Goal: Transaction & Acquisition: Purchase product/service

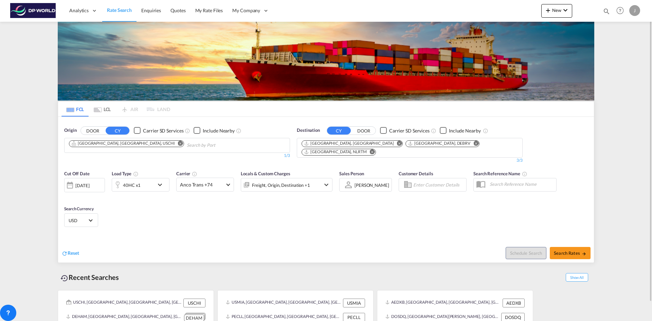
click at [178, 143] on md-icon "Remove" at bounding box center [180, 143] width 5 height 5
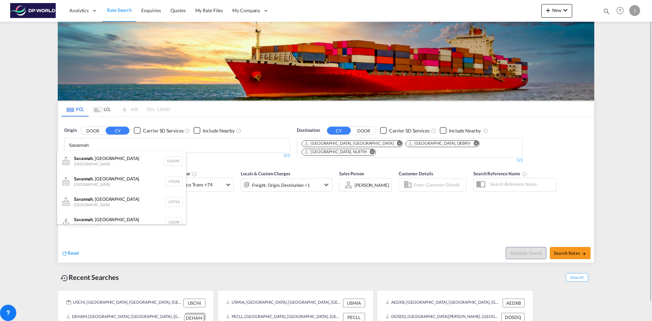
type input "Savannah"
click at [96, 147] on body "Analytics Dashboard Rate Search Enquiries Quotes My Rate Files My Company" at bounding box center [326, 160] width 652 height 321
click at [89, 221] on div "[GEOGRAPHIC_DATA] , [GEOGRAPHIC_DATA] [GEOGRAPHIC_DATA] USSAV" at bounding box center [121, 222] width 129 height 20
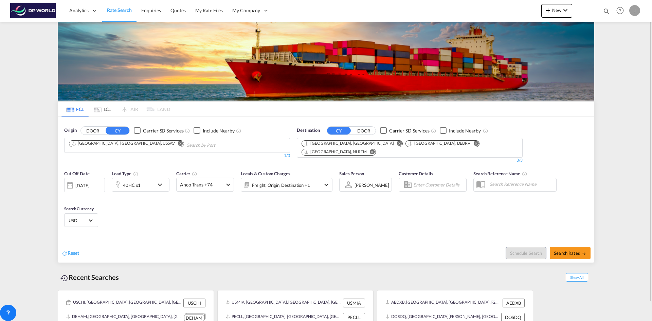
drag, startPoint x: 312, startPoint y: 244, endPoint x: 318, endPoint y: 229, distance: 16.4
click at [397, 142] on md-icon "Remove" at bounding box center [399, 143] width 5 height 5
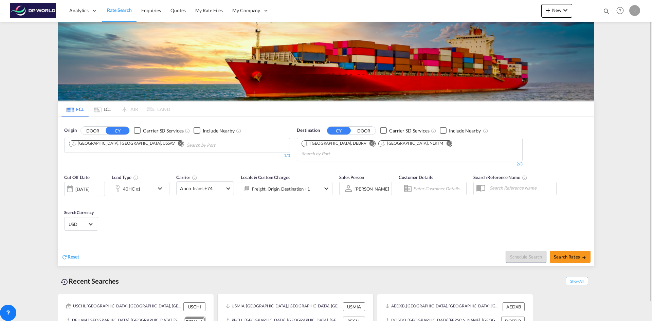
click at [369, 142] on md-icon "Remove" at bounding box center [371, 143] width 5 height 5
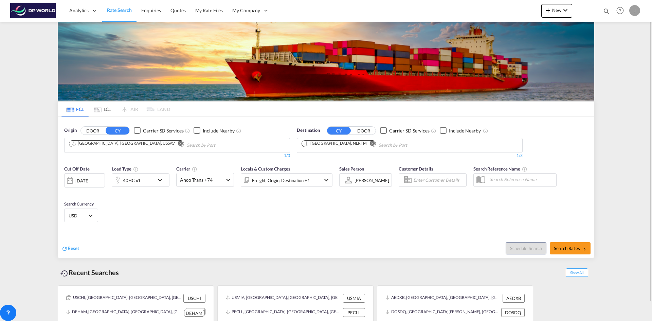
click at [370, 142] on md-icon "Remove" at bounding box center [372, 143] width 5 height 5
click at [310, 145] on body "Analytics Dashboard Rate Search Enquiries Quotes My Rate Files My Company" at bounding box center [326, 160] width 652 height 321
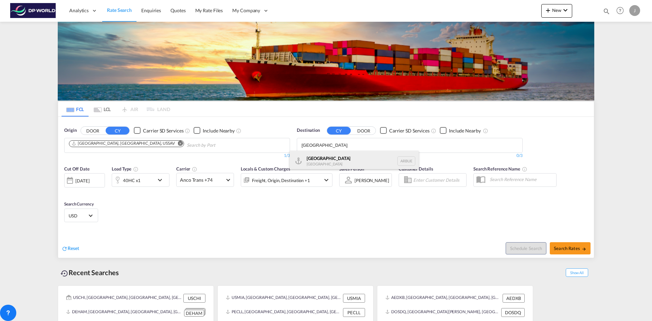
type input "[GEOGRAPHIC_DATA]"
click at [306, 158] on div "[GEOGRAPHIC_DATA] [GEOGRAPHIC_DATA] [GEOGRAPHIC_DATA]" at bounding box center [354, 161] width 129 height 20
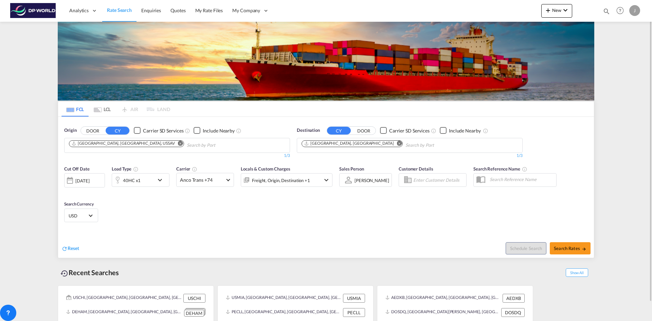
click at [72, 180] on div at bounding box center [70, 181] width 11 height 14
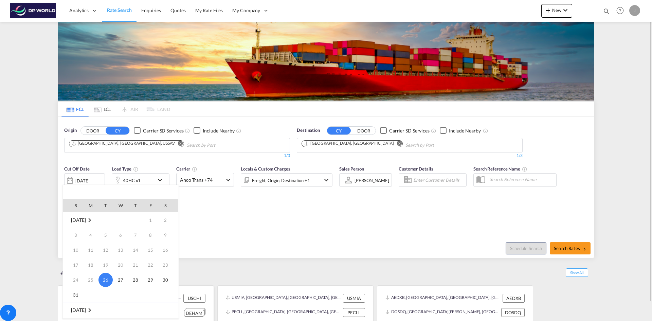
click at [73, 293] on span "31" at bounding box center [76, 295] width 14 height 14
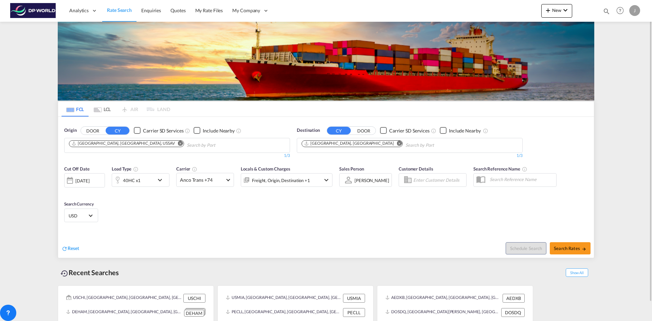
click at [67, 180] on div at bounding box center [70, 181] width 11 height 14
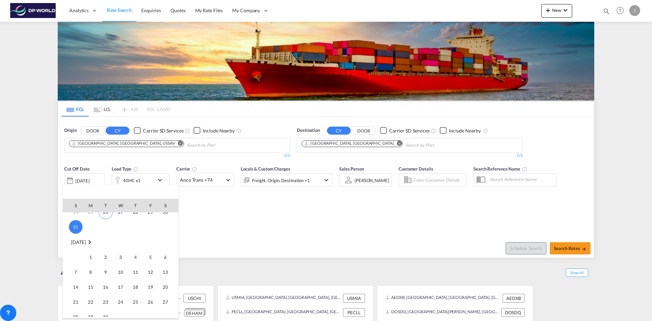
scroll to position [34, 0]
click at [77, 259] on span "31" at bounding box center [76, 261] width 14 height 14
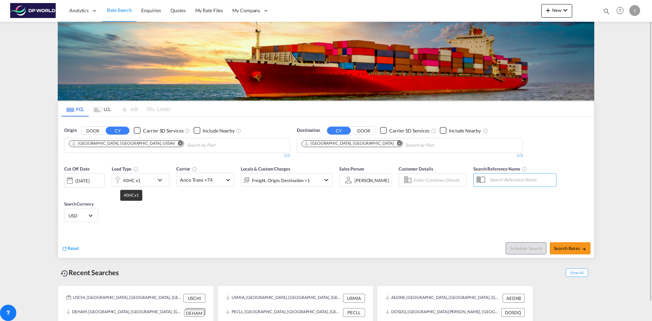
click at [139, 182] on div "40HC x1" at bounding box center [132, 181] width 18 height 10
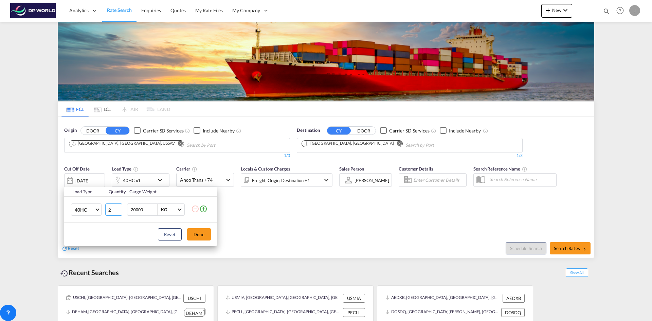
click at [119, 208] on input "2" at bounding box center [113, 209] width 17 height 12
click at [119, 208] on input "3" at bounding box center [113, 209] width 17 height 12
click at [119, 208] on input "4" at bounding box center [113, 209] width 17 height 12
click at [119, 208] on input "5" at bounding box center [113, 209] width 17 height 12
type input "6"
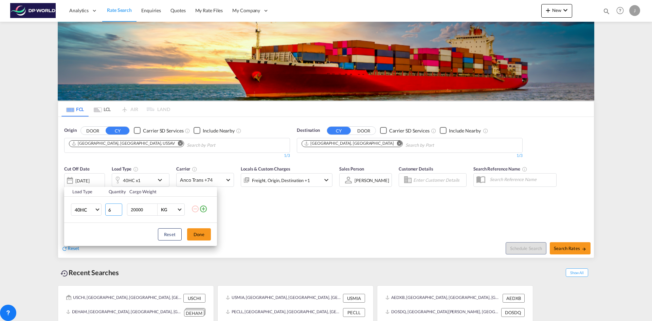
click at [119, 208] on input "6" at bounding box center [113, 209] width 17 height 12
click at [204, 233] on button "Done" at bounding box center [199, 234] width 24 height 12
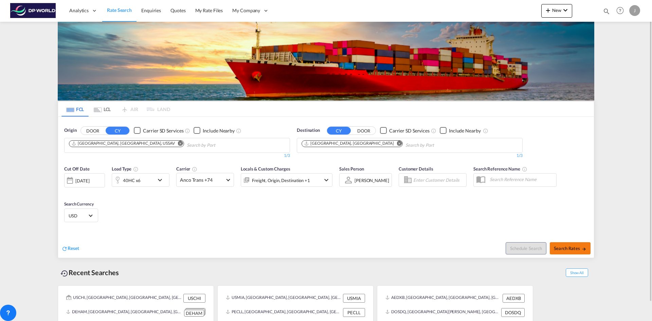
click at [561, 247] on span "Search Rates" at bounding box center [570, 248] width 33 height 5
type input "USSAV to ARBUE / [DATE]"
